Goal: Transaction & Acquisition: Download file/media

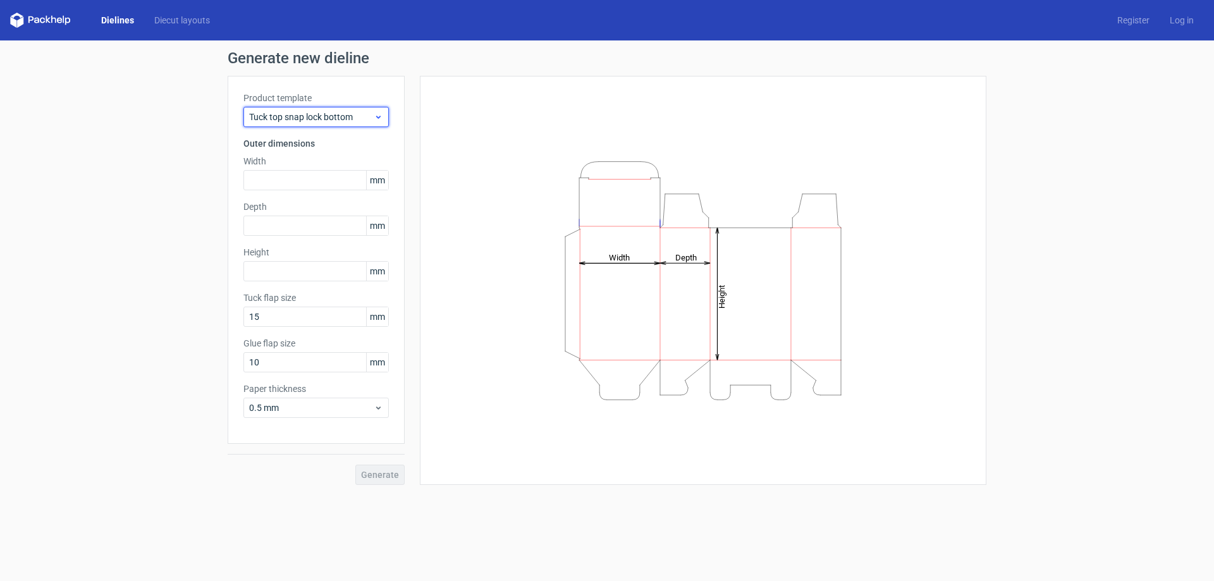
click at [289, 125] on div "Tuck top snap lock bottom" at bounding box center [315, 117] width 145 height 20
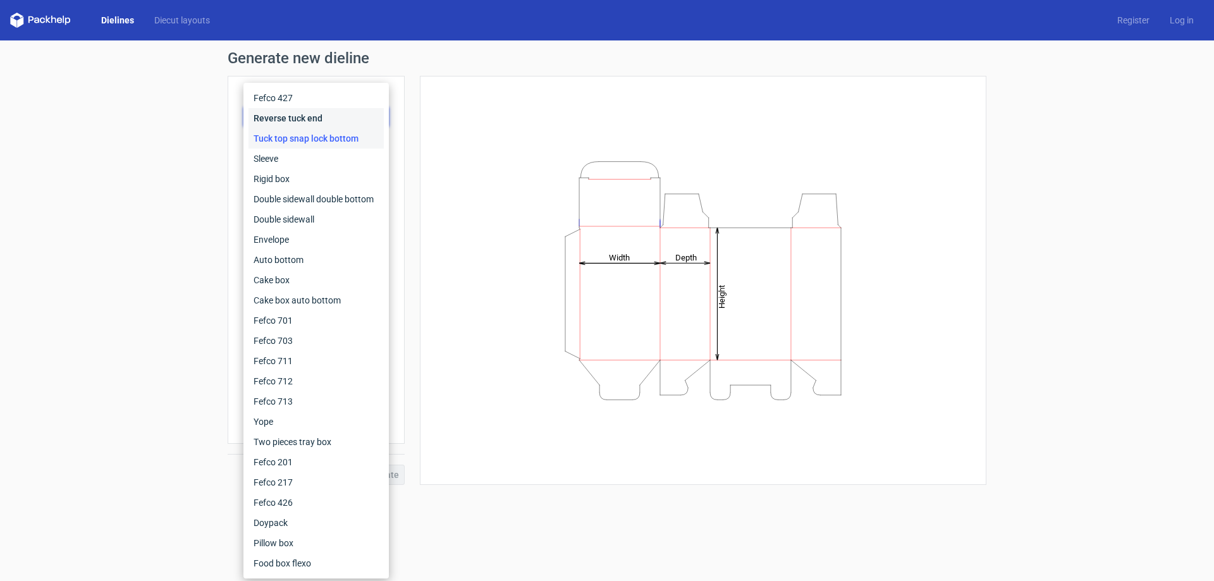
click at [299, 114] on div "Reverse tuck end" at bounding box center [315, 118] width 135 height 20
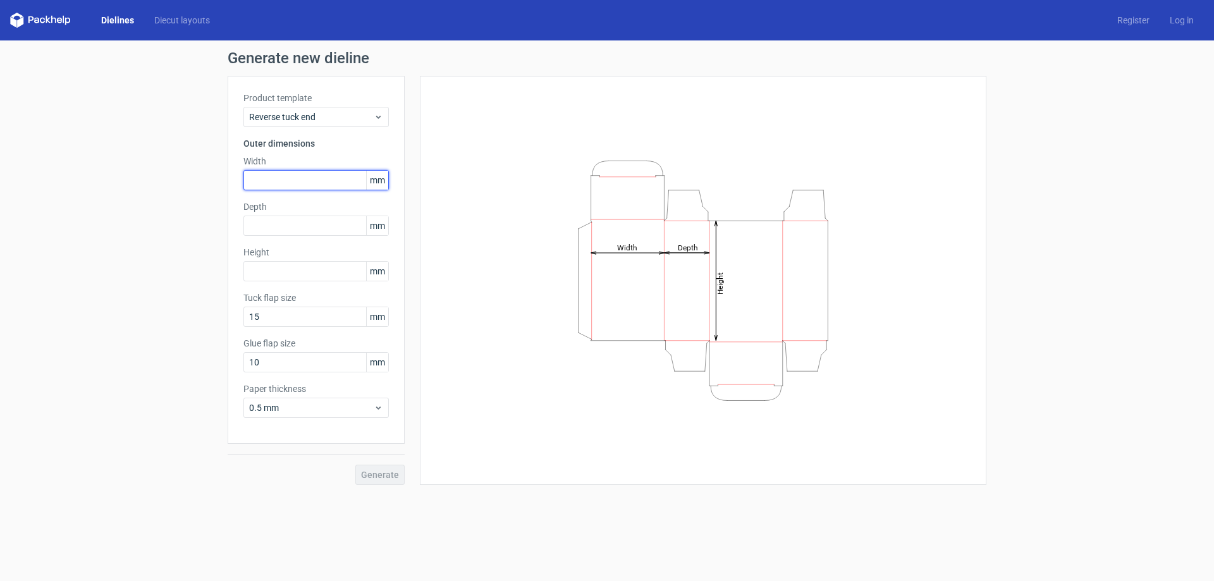
click at [284, 177] on input "text" at bounding box center [315, 180] width 145 height 20
click at [276, 177] on input "text" at bounding box center [315, 180] width 145 height 20
type input "172"
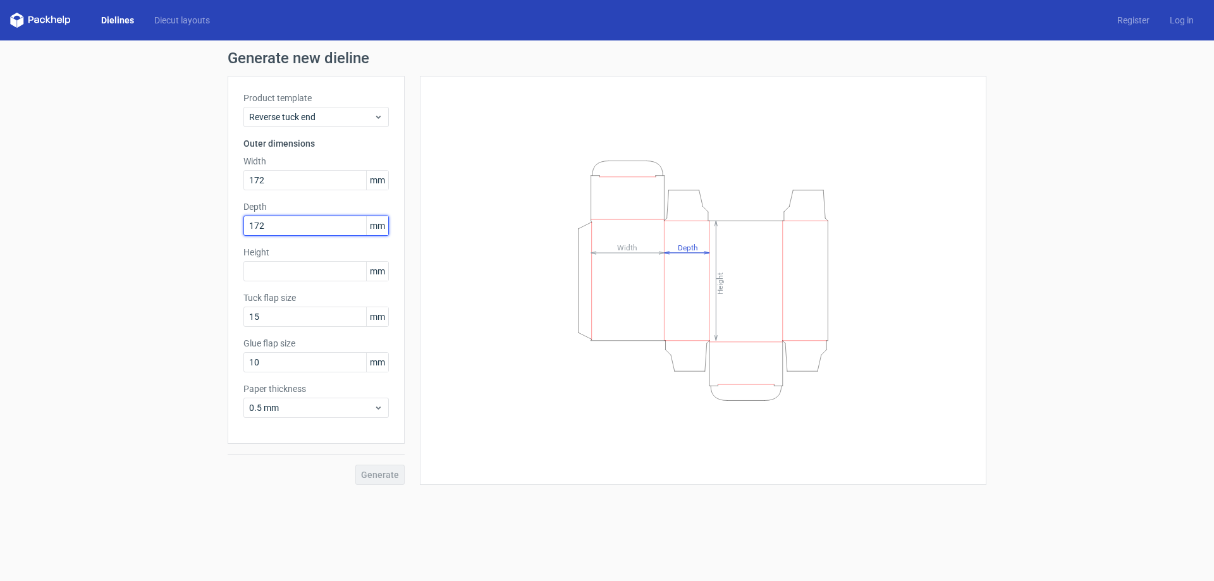
type input "172"
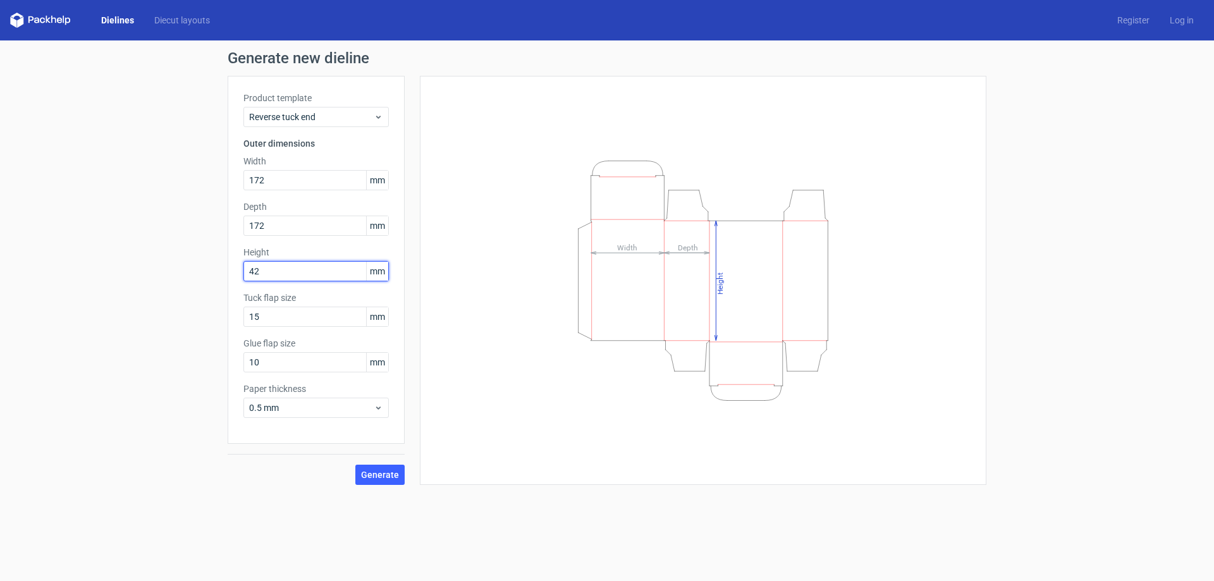
type input "42"
click at [376, 482] on button "Generate" at bounding box center [379, 475] width 49 height 20
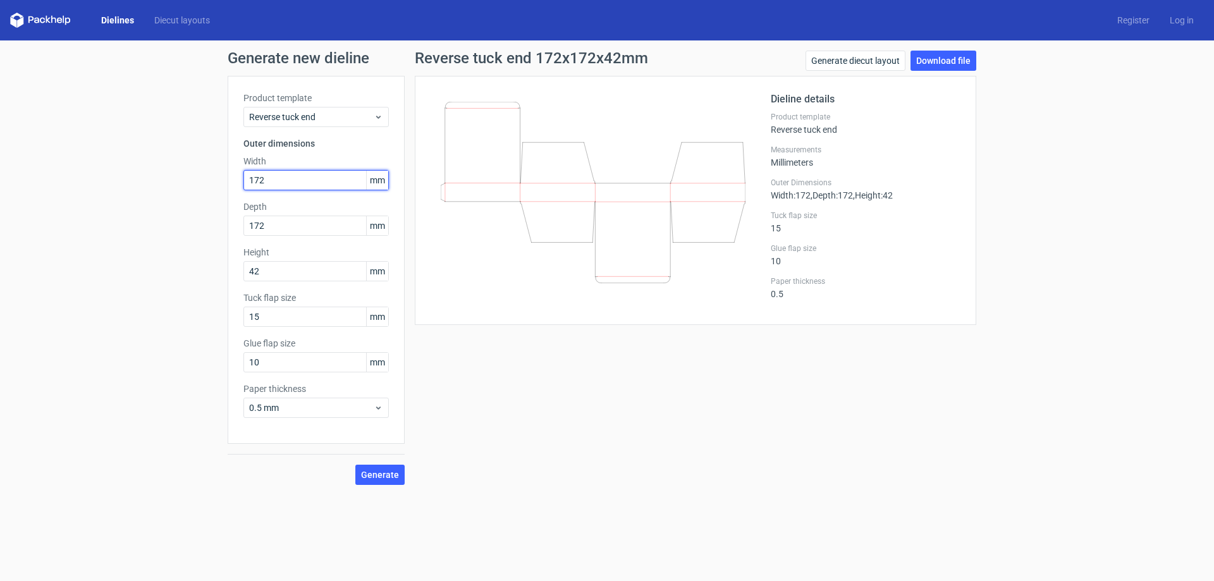
click at [271, 178] on input "172" at bounding box center [315, 180] width 145 height 20
click at [266, 228] on input "172" at bounding box center [315, 226] width 145 height 20
click at [264, 182] on input "172" at bounding box center [315, 180] width 145 height 20
type input "17"
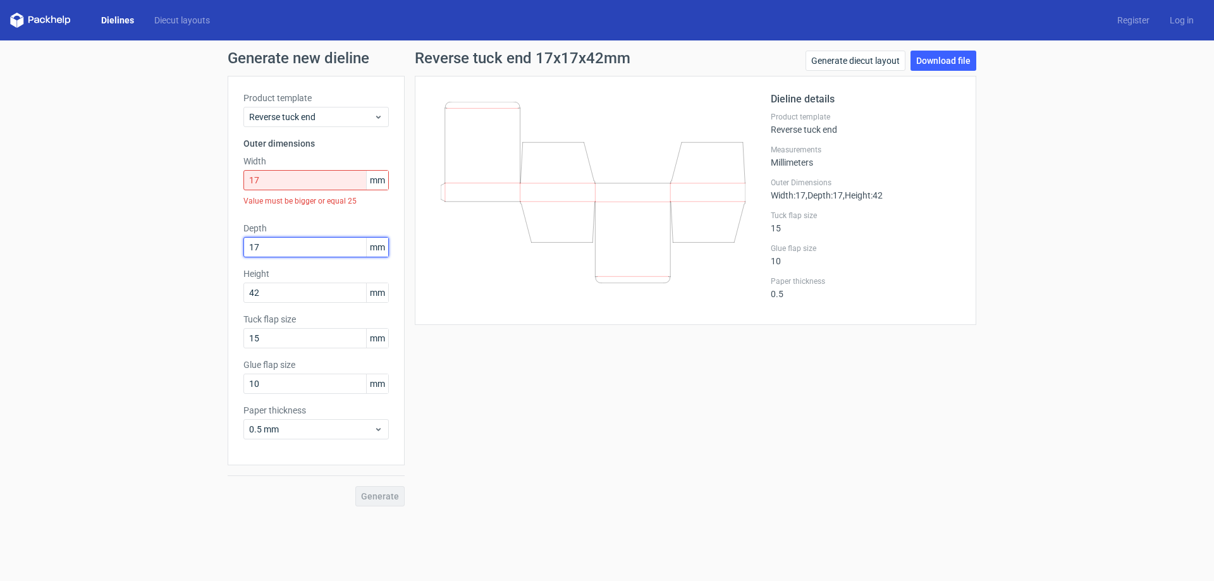
type input "17"
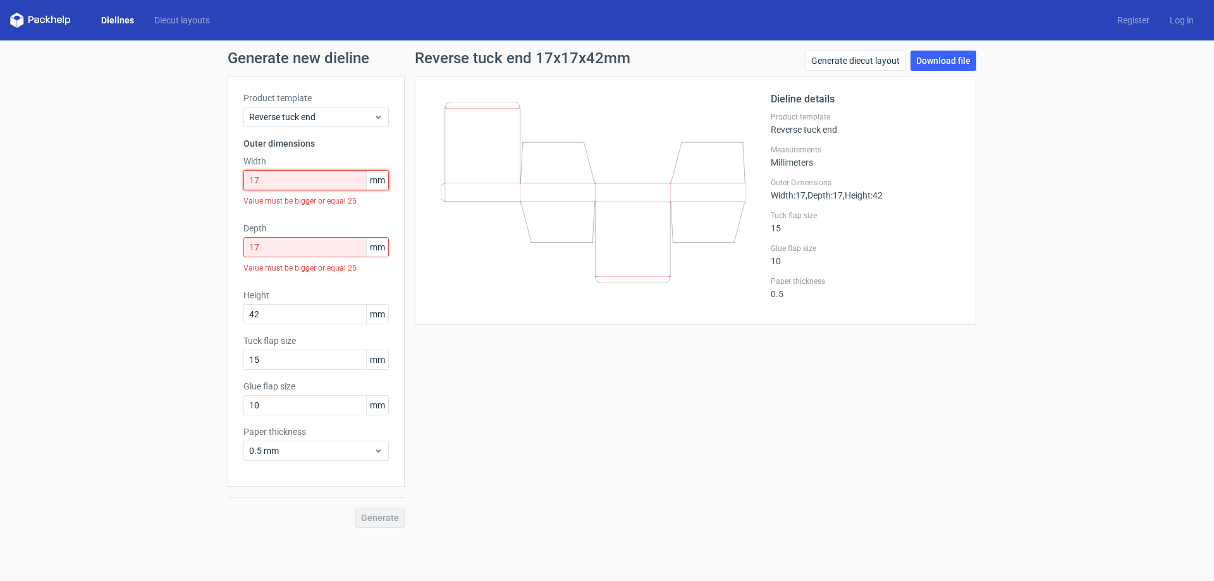
drag, startPoint x: 266, startPoint y: 178, endPoint x: 223, endPoint y: 178, distance: 42.4
click at [223, 178] on div "Generate new dieline Product template Reverse tuck end Outer dimensions Width 1…" at bounding box center [607, 289] width 1214 height 498
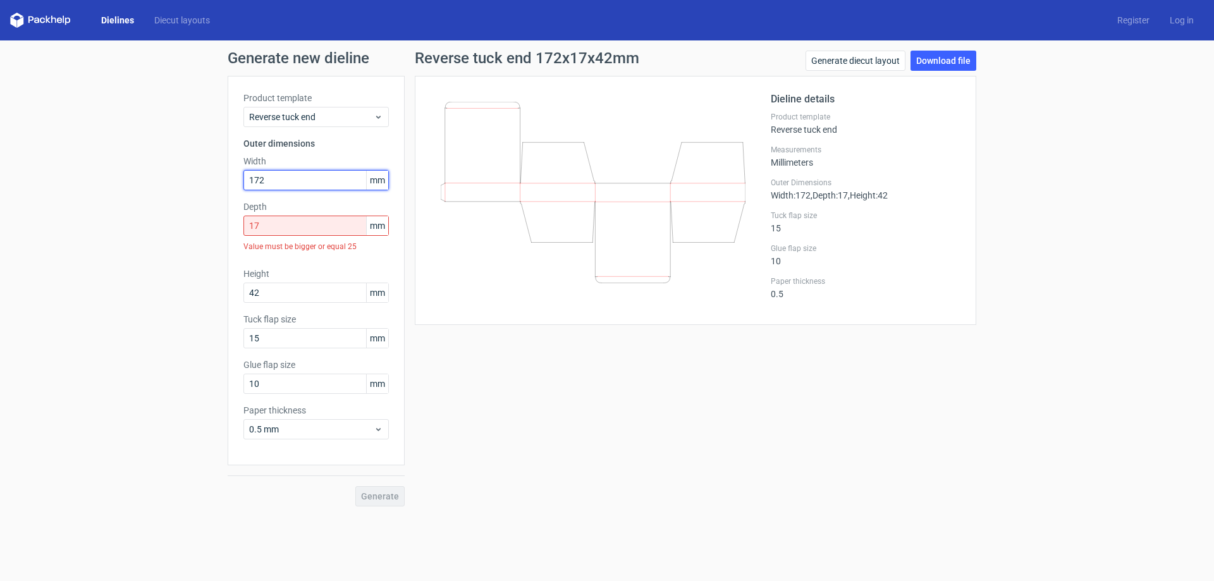
type input "172"
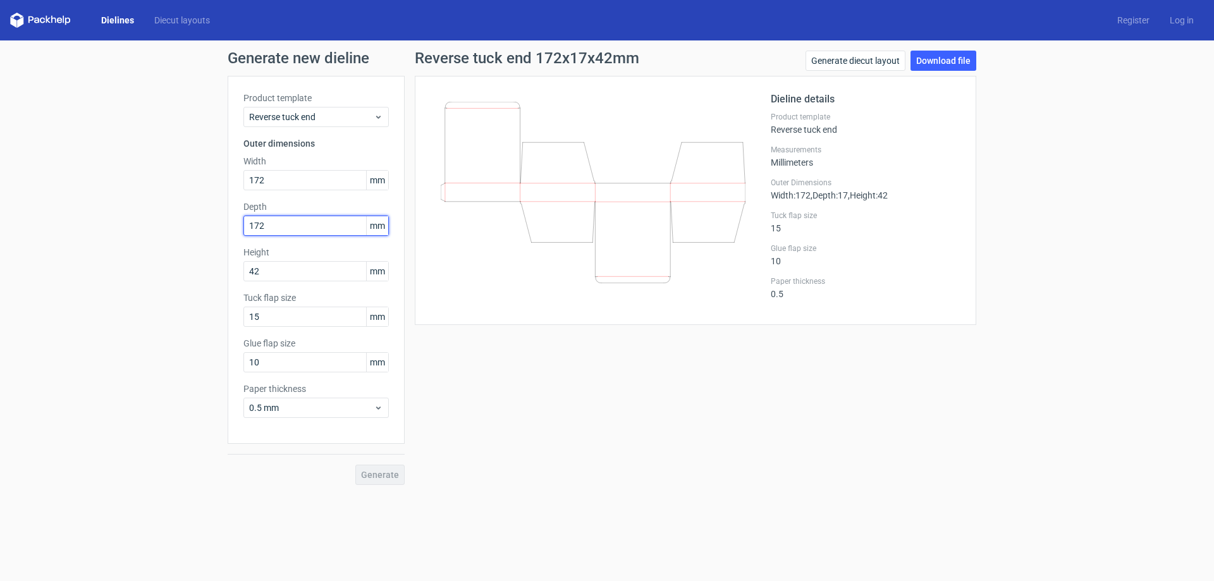
type input "172"
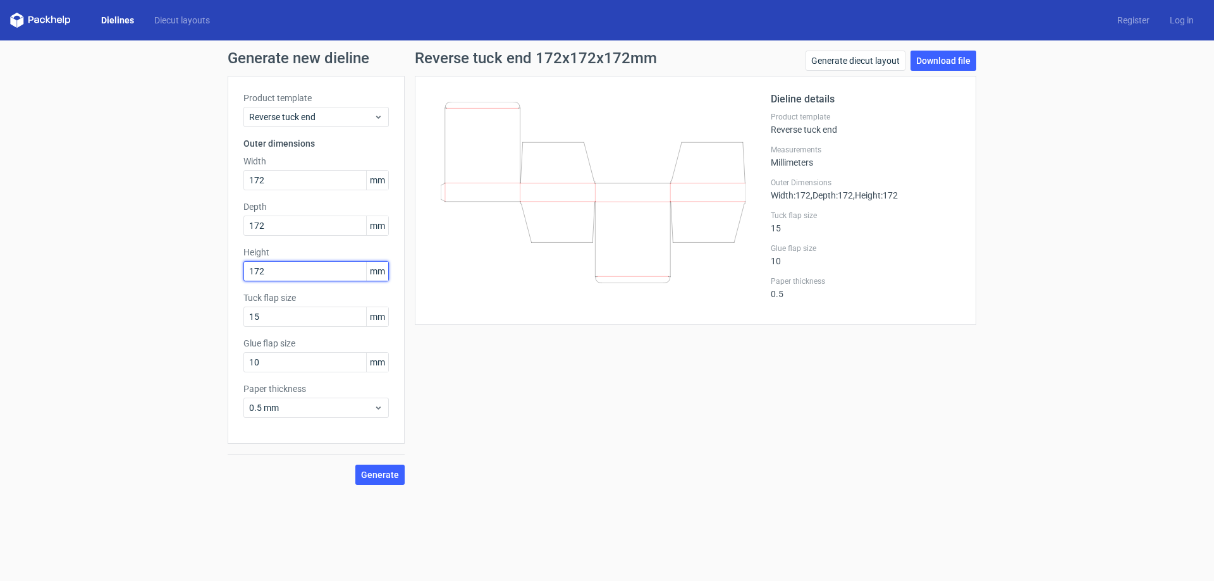
type input "172"
click at [380, 481] on button "Generate" at bounding box center [379, 475] width 49 height 20
drag, startPoint x: 272, startPoint y: 361, endPoint x: 241, endPoint y: 360, distance: 31.0
click at [241, 360] on div "Product template Reverse tuck end Outer dimensions Width 172 mm Depth 172 mm He…" at bounding box center [316, 260] width 177 height 368
type input "20"
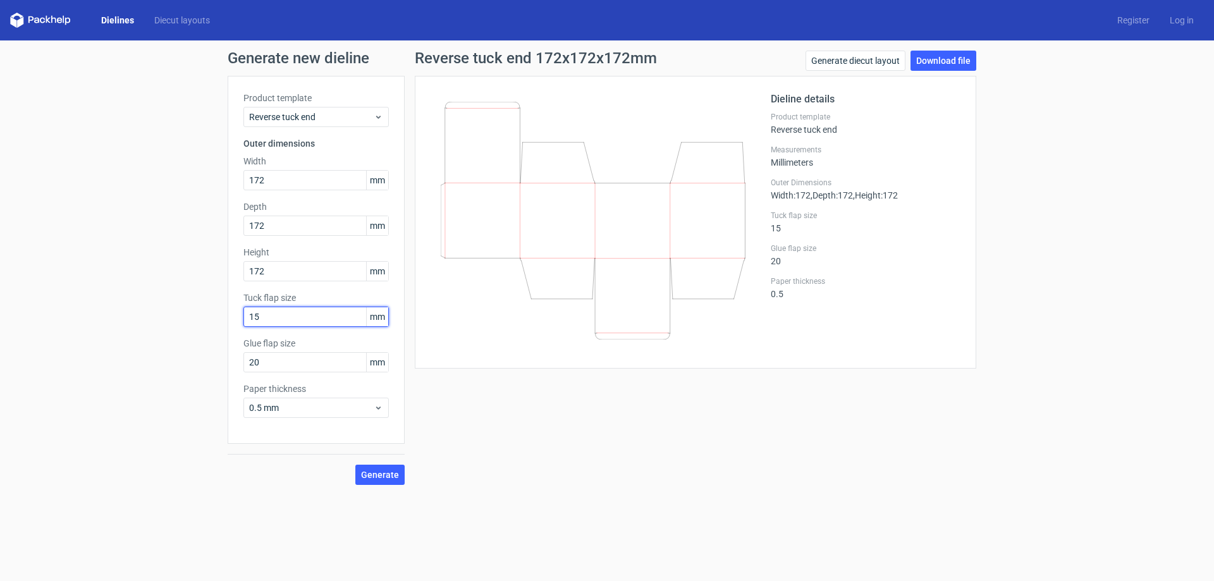
click at [264, 314] on input "15" at bounding box center [315, 317] width 145 height 20
drag, startPoint x: 277, startPoint y: 267, endPoint x: 240, endPoint y: 269, distance: 37.3
click at [242, 269] on div "Product template Reverse tuck end Outer dimensions Width 172 mm Depth 172 mm He…" at bounding box center [316, 260] width 177 height 368
drag, startPoint x: 248, startPoint y: 174, endPoint x: 234, endPoint y: 177, distance: 14.8
click at [234, 177] on div "Product template Reverse tuck end Outer dimensions Width 172 mm Depth 172 mm He…" at bounding box center [316, 260] width 177 height 368
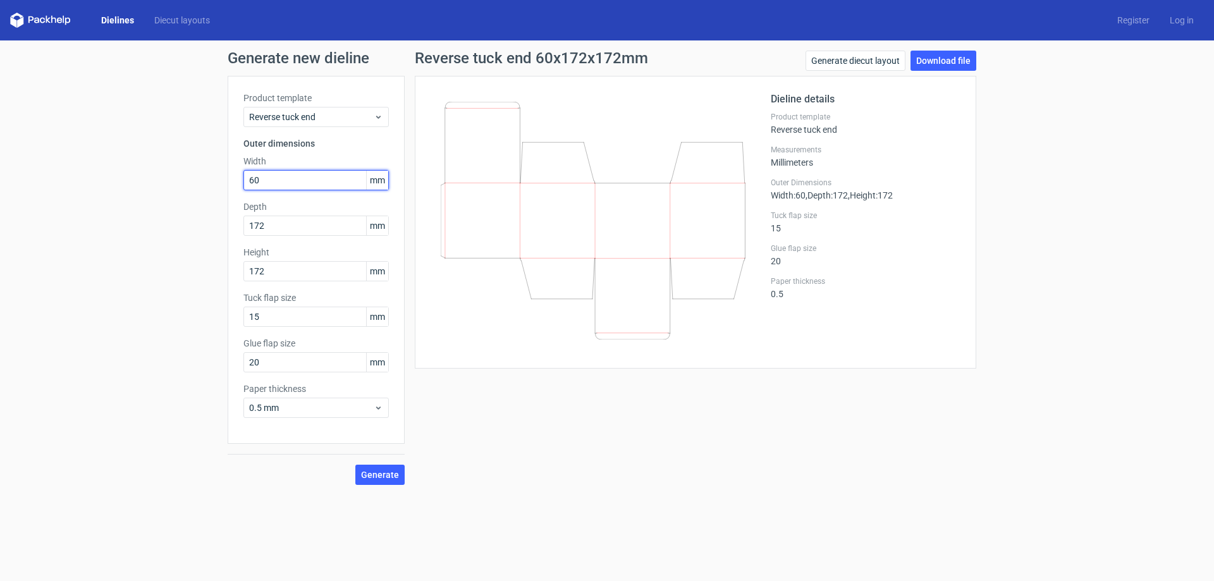
type input "60"
drag, startPoint x: 281, startPoint y: 319, endPoint x: 214, endPoint y: 314, distance: 67.8
click at [216, 315] on div "Generate new dieline Product template Reverse tuck end Outer dimensions Width 6…" at bounding box center [607, 267] width 1214 height 455
type input "10"
drag, startPoint x: 279, startPoint y: 227, endPoint x: 242, endPoint y: 224, distance: 36.8
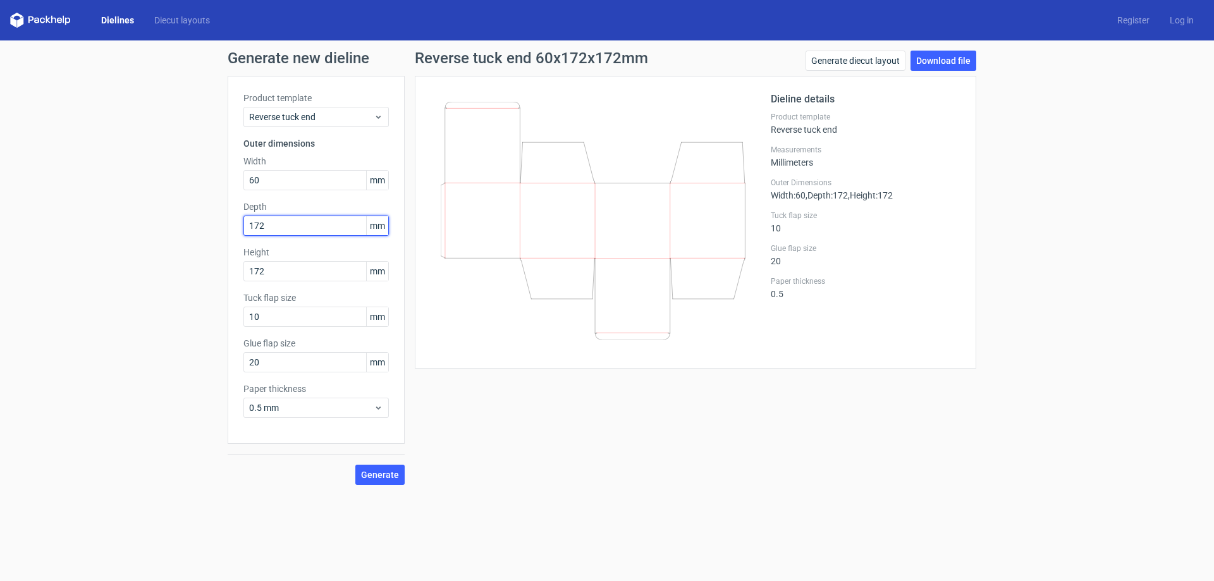
click at [242, 224] on div "Product template Reverse tuck end Outer dimensions Width 60 mm Depth 172 mm Hei…" at bounding box center [316, 260] width 177 height 368
type input "60"
type input "55"
type input "20"
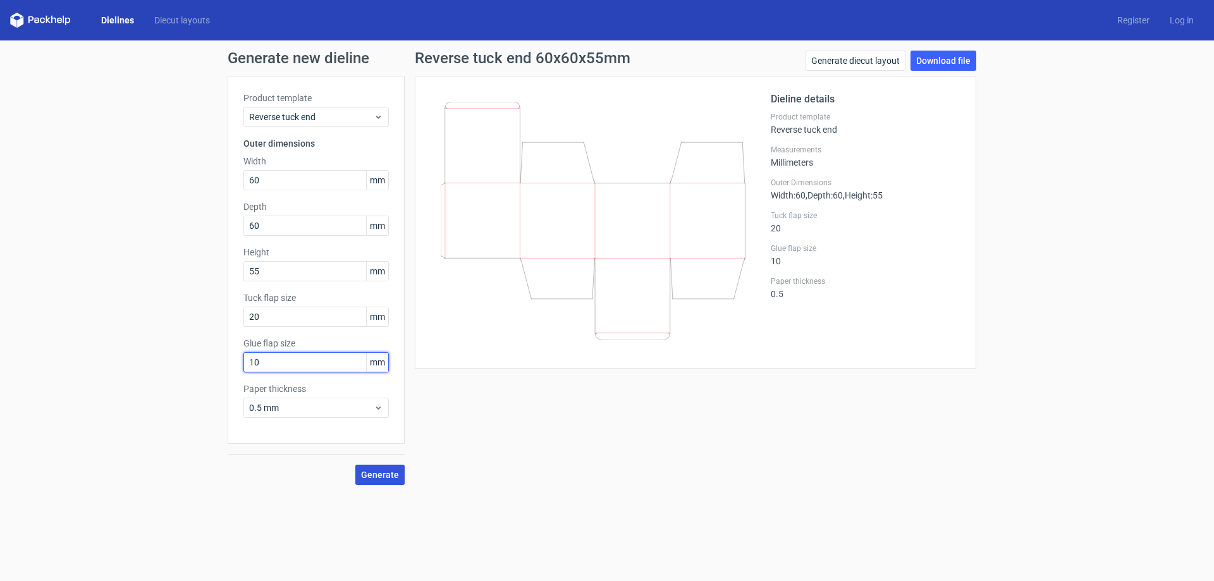
type input "10"
click at [381, 477] on span "Generate" at bounding box center [380, 474] width 38 height 9
click at [956, 64] on link "Download file" at bounding box center [943, 61] width 66 height 20
